Goal: Find specific page/section: Find specific page/section

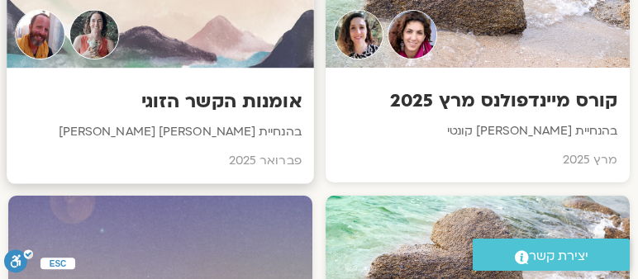
scroll to position [6397, 0]
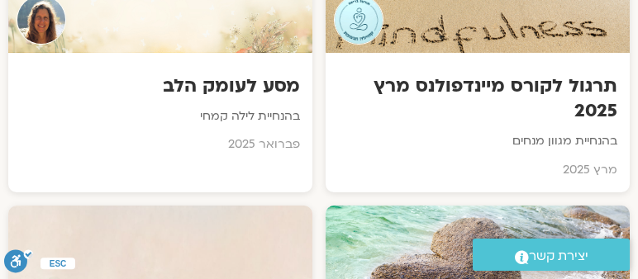
click at [64, 142] on div "מסע לעומק הלב בהנחיית לילה קמחי פברואר 2025" at bounding box center [160, 110] width 304 height 115
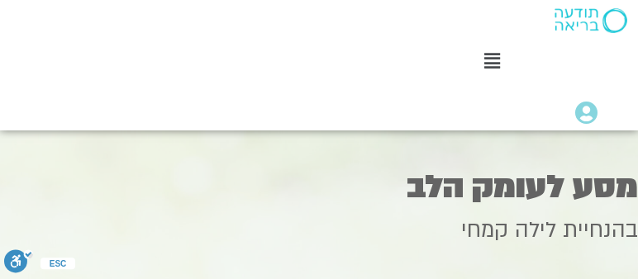
click at [426, 157] on div "מסע לעומק הלב" at bounding box center [319, 169] width 638 height 68
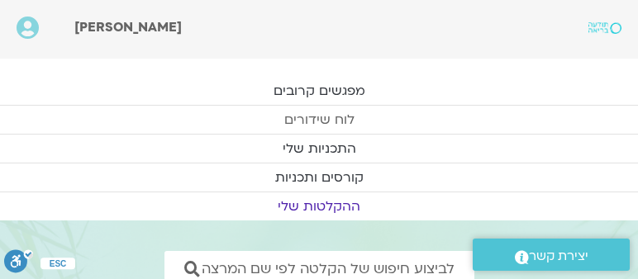
click at [330, 117] on link "לוח שידורים" at bounding box center [319, 120] width 638 height 28
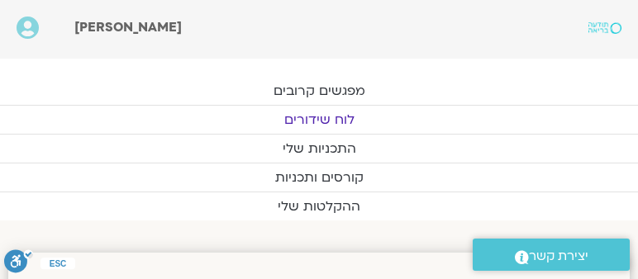
click at [315, 117] on link "לוח שידורים" at bounding box center [319, 120] width 638 height 28
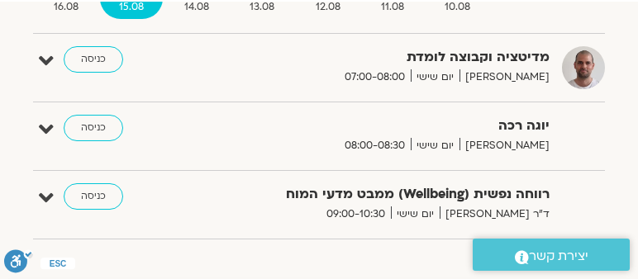
scroll to position [235, 0]
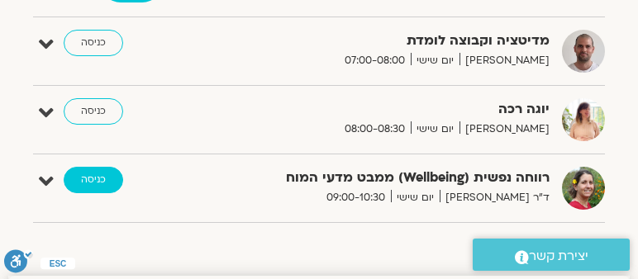
click at [84, 173] on link "כניסה" at bounding box center [93, 180] width 59 height 26
